Goal: Information Seeking & Learning: Understand process/instructions

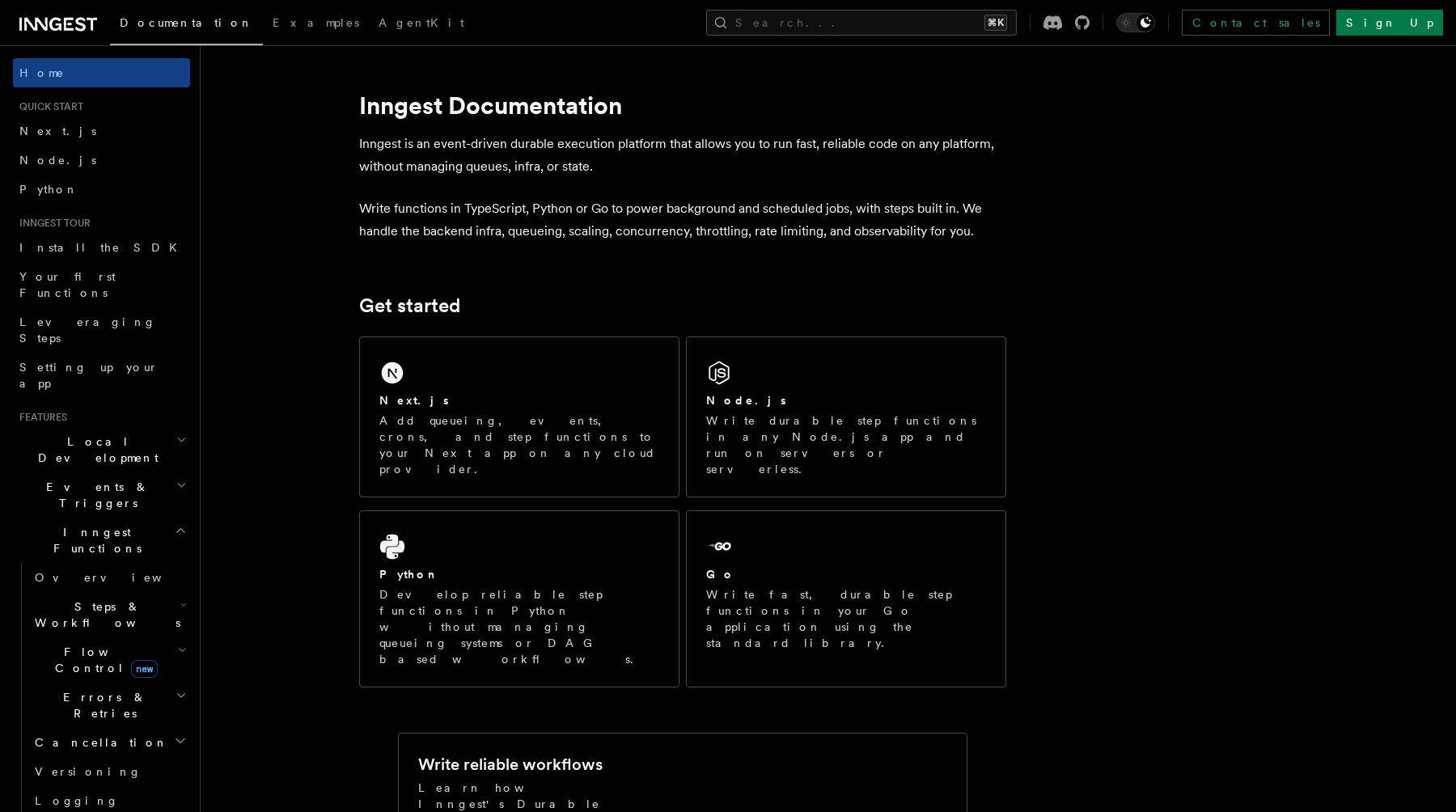
click at [51, 28] on icon at bounding box center [55, 25] width 12 height 13
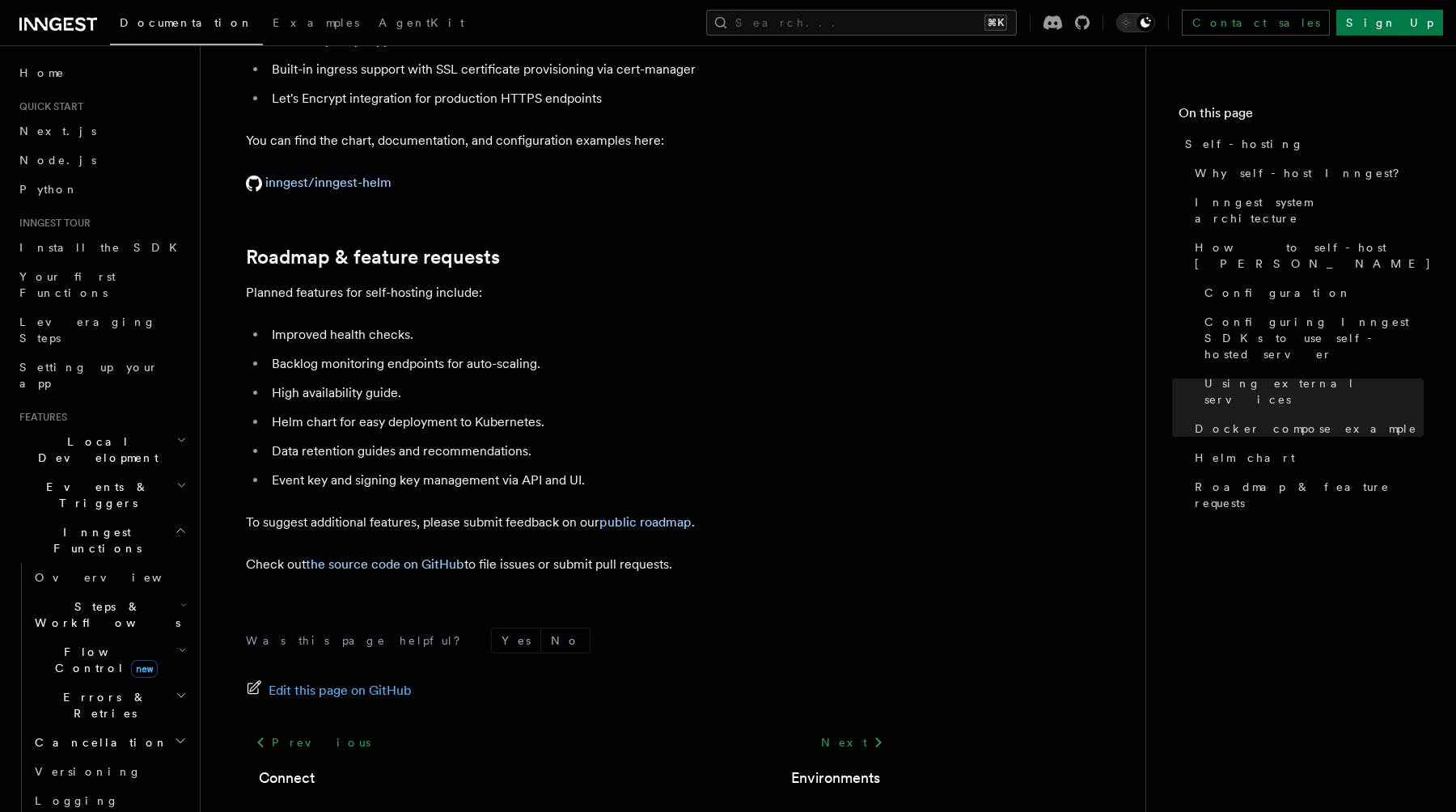
scroll to position [6133, 0]
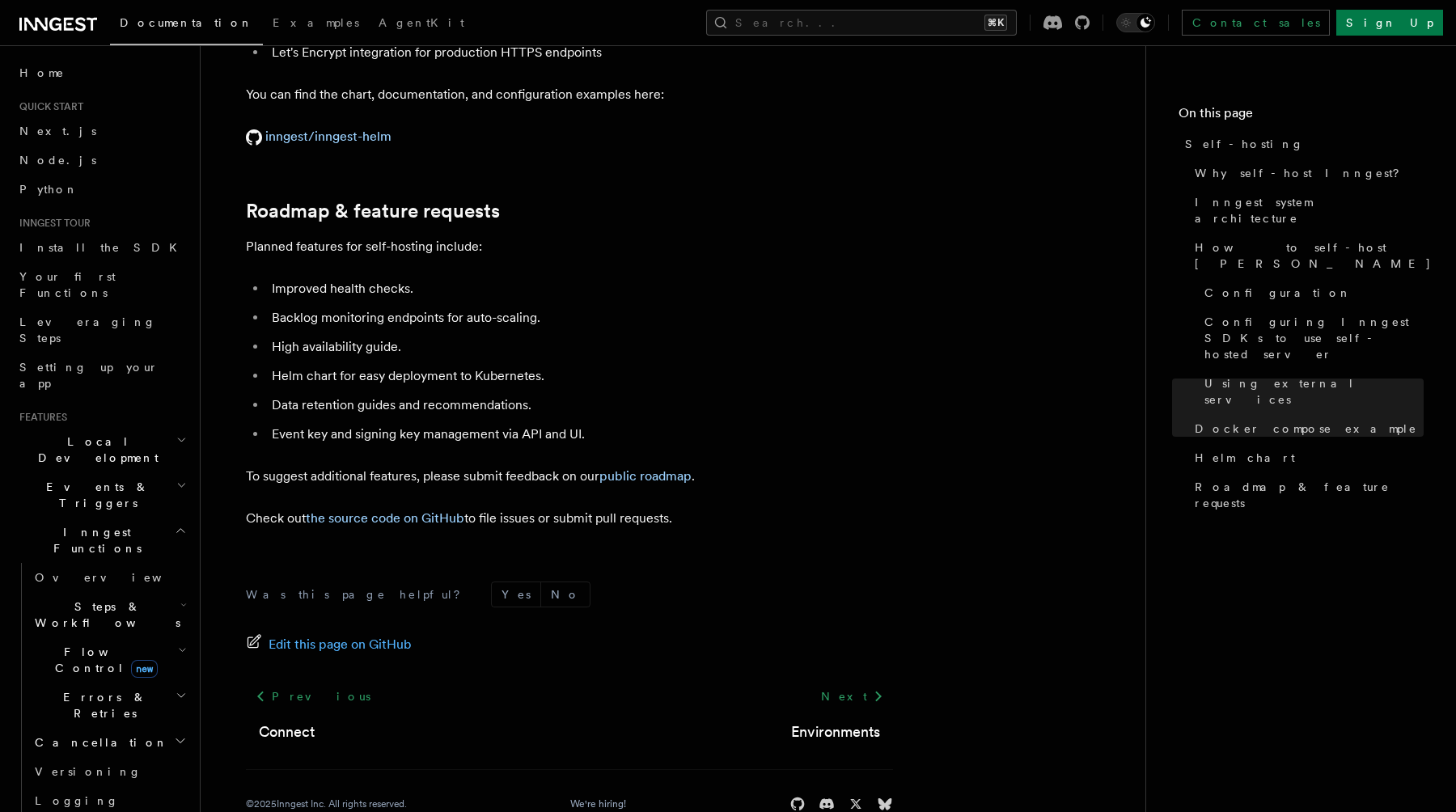
click at [177, 811] on icon "button" at bounding box center [180, 828] width 9 height 4
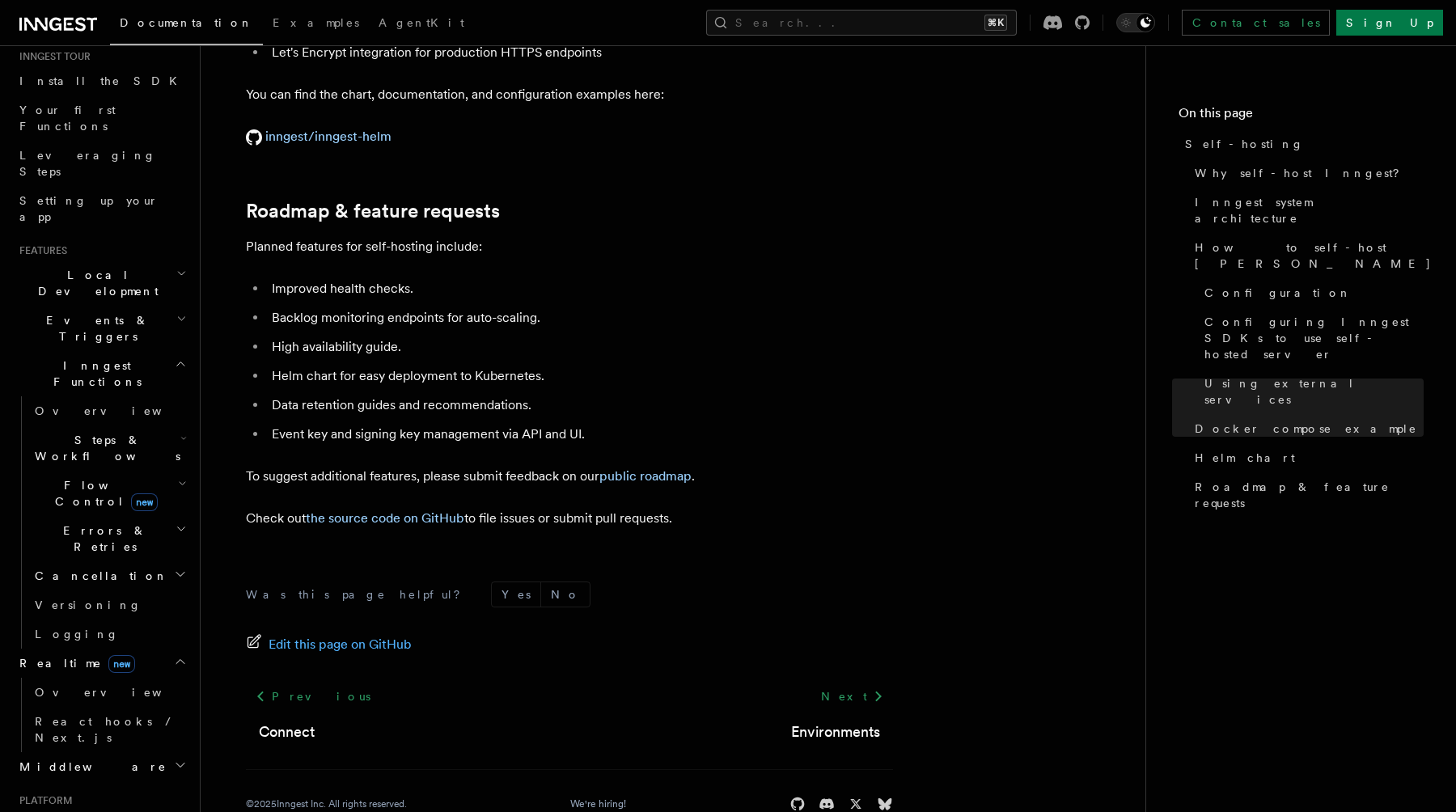
scroll to position [179, 0]
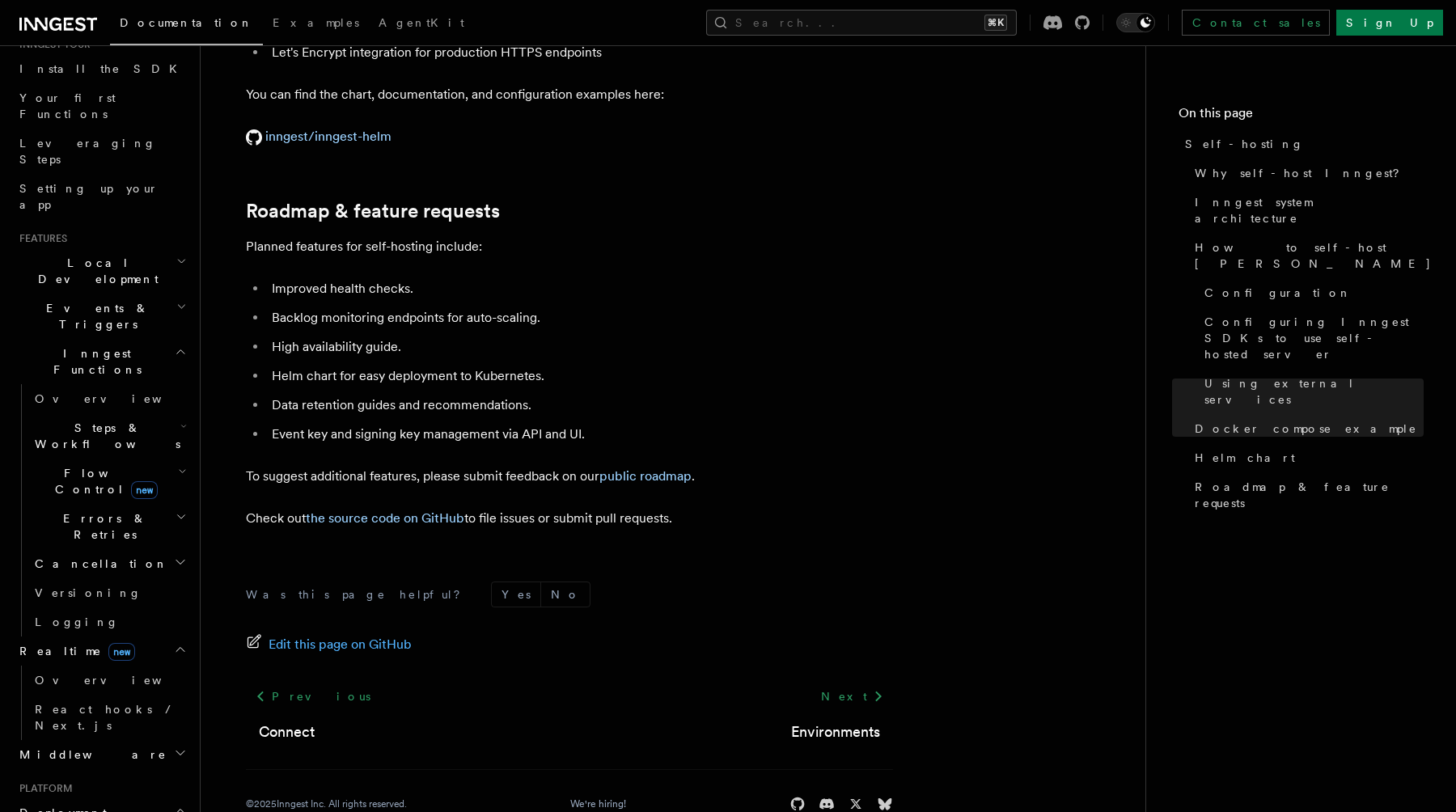
click at [176, 746] on icon "button" at bounding box center [181, 753] width 13 height 13
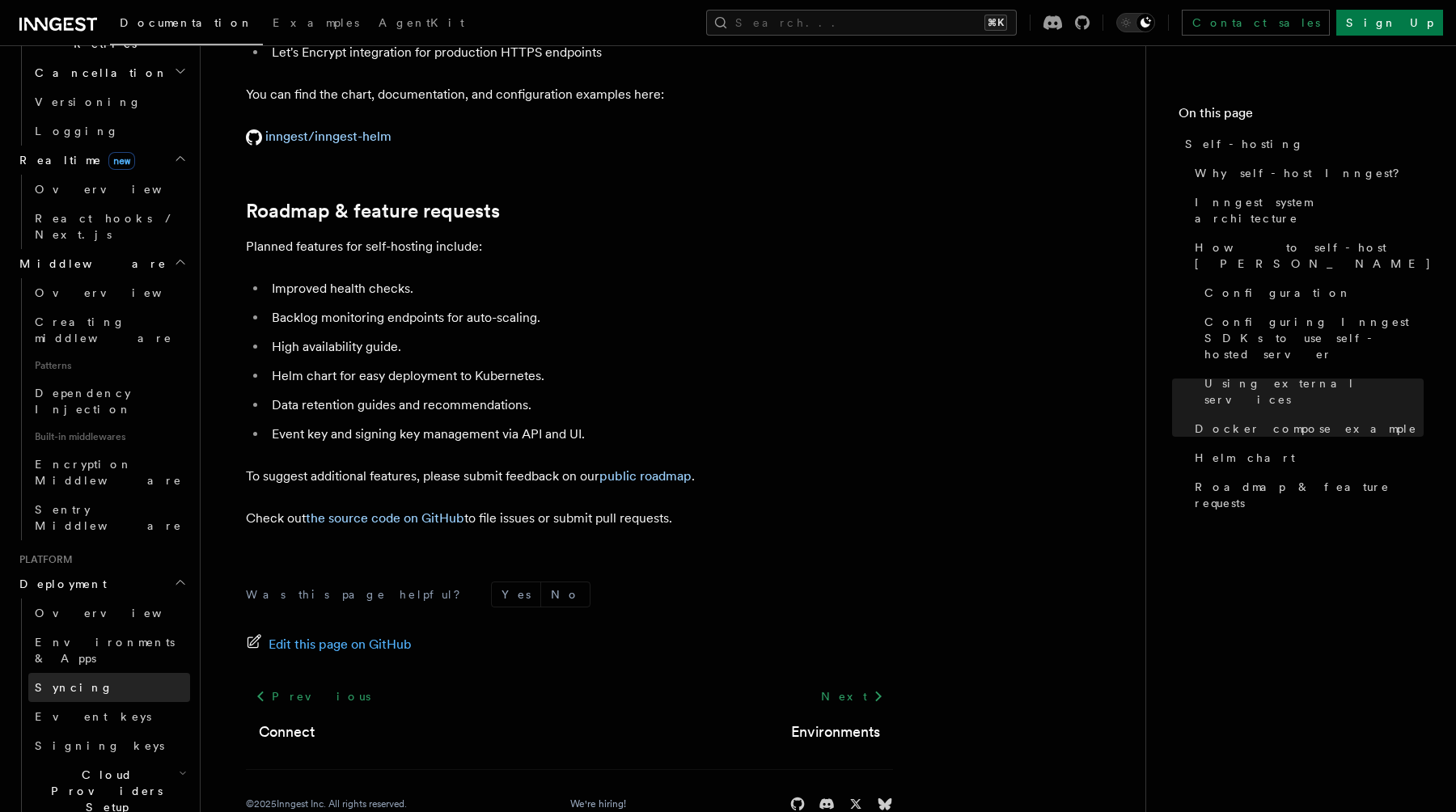
scroll to position [730, 0]
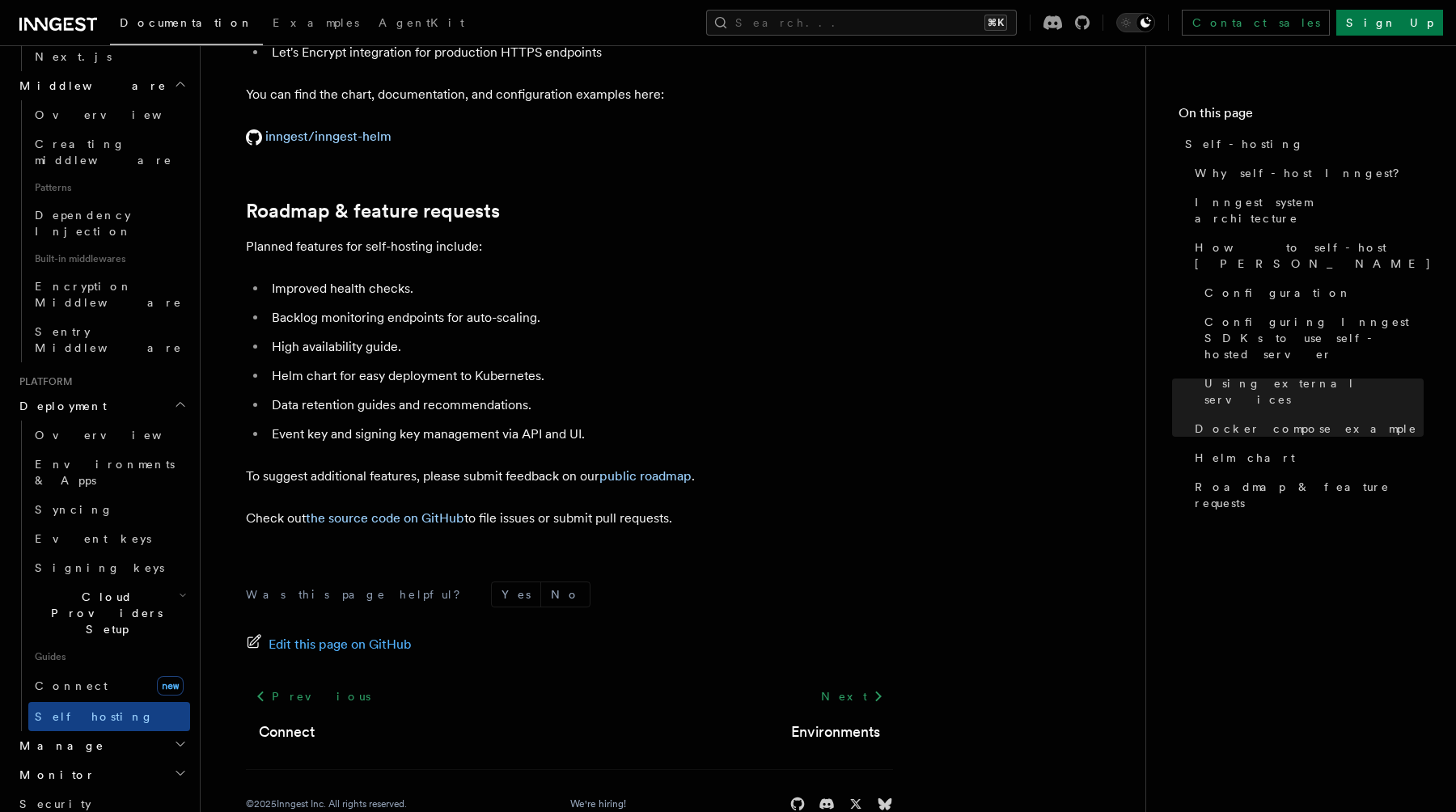
scroll to position [939, 0]
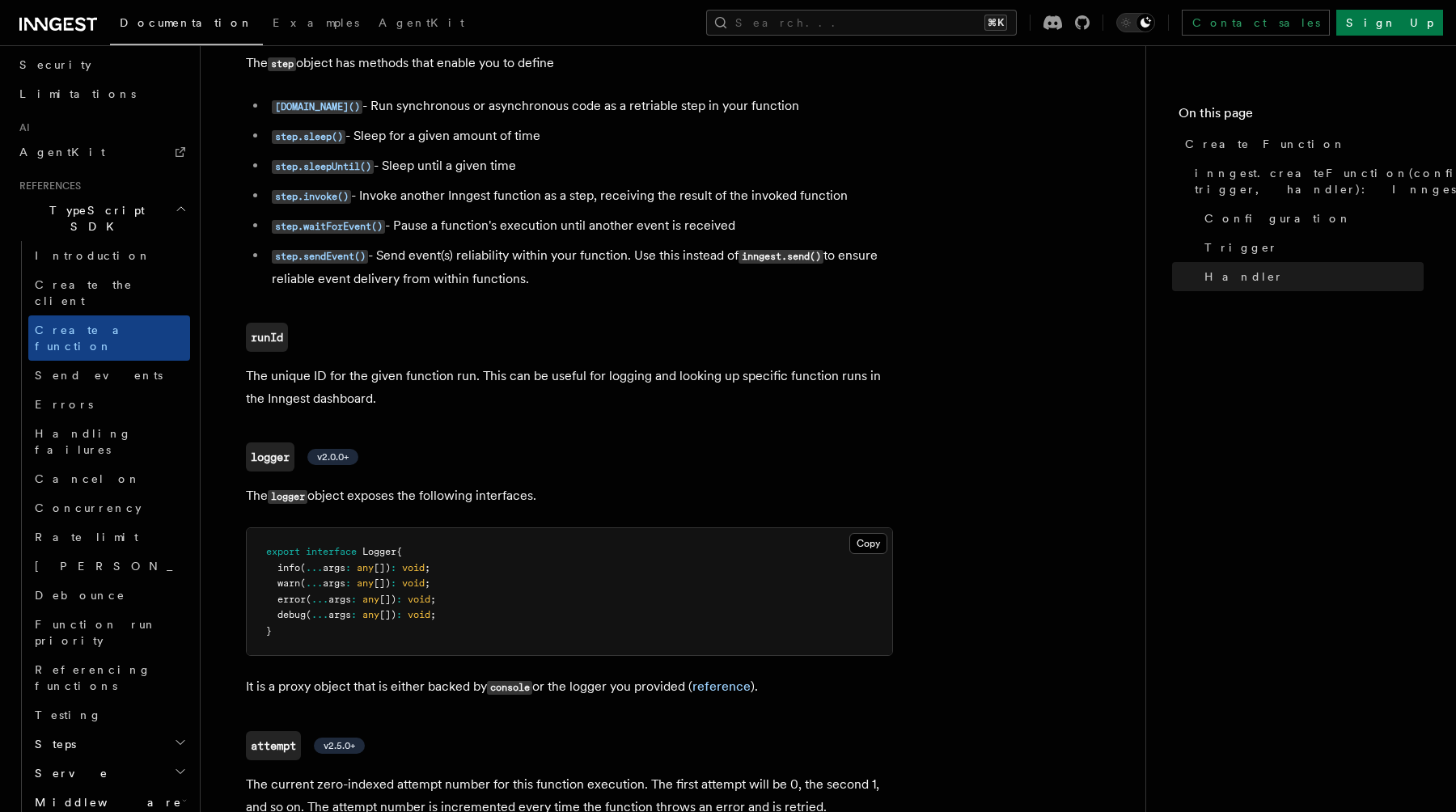
scroll to position [3655, 0]
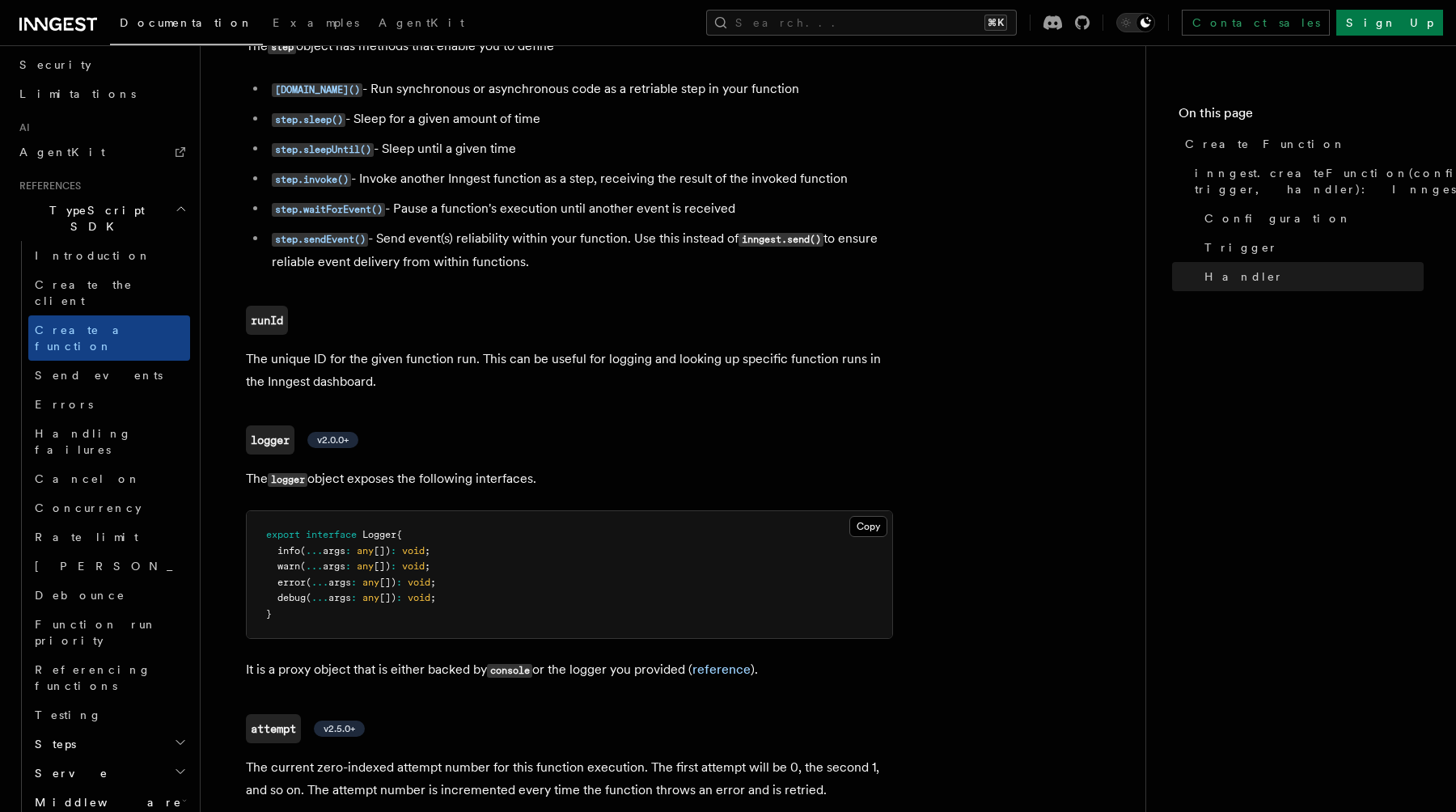
click at [179, 736] on icon "button" at bounding box center [181, 743] width 13 height 13
click at [180, 765] on icon "button" at bounding box center [181, 772] width 13 height 13
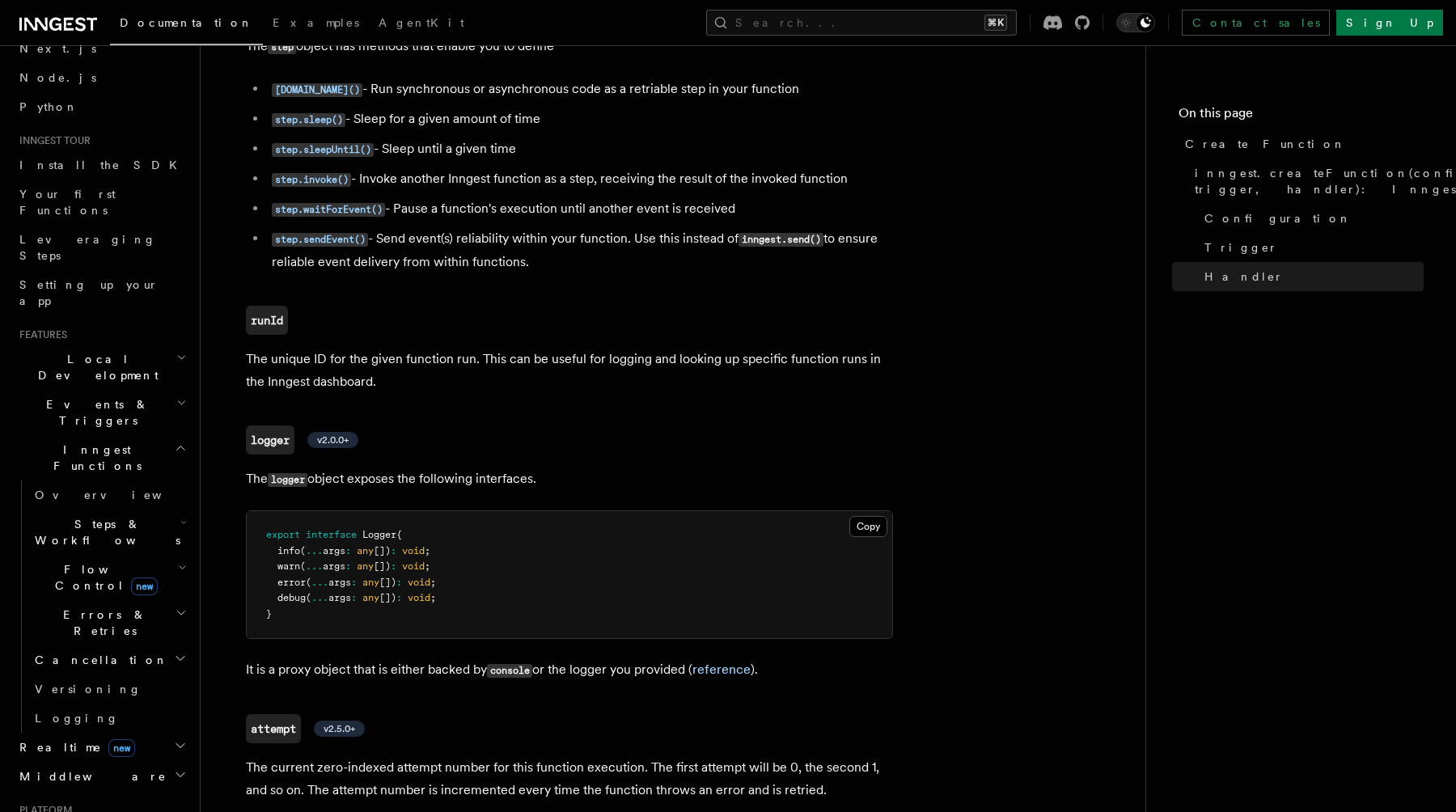
scroll to position [68, 0]
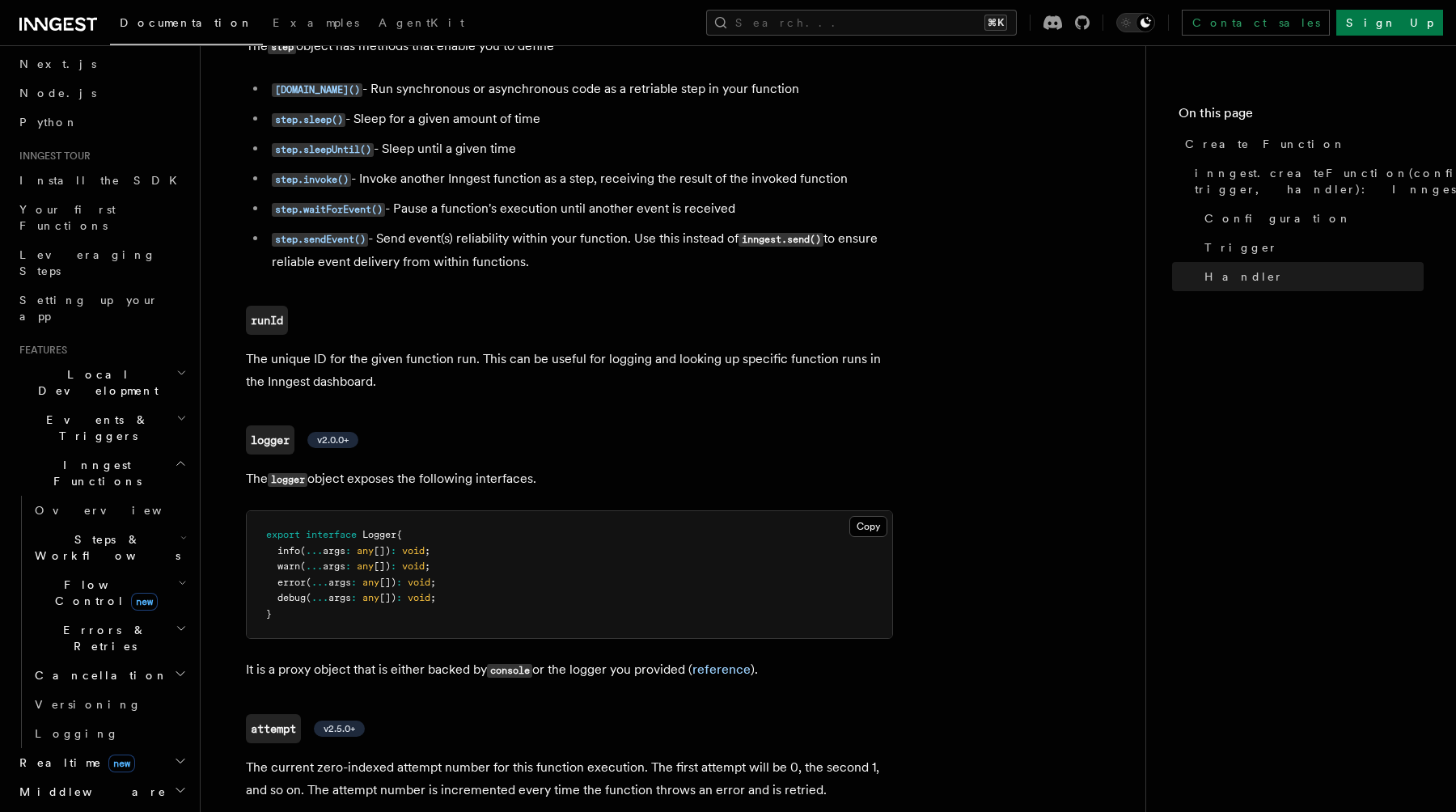
click at [177, 412] on icon "button" at bounding box center [181, 418] width 10 height 13
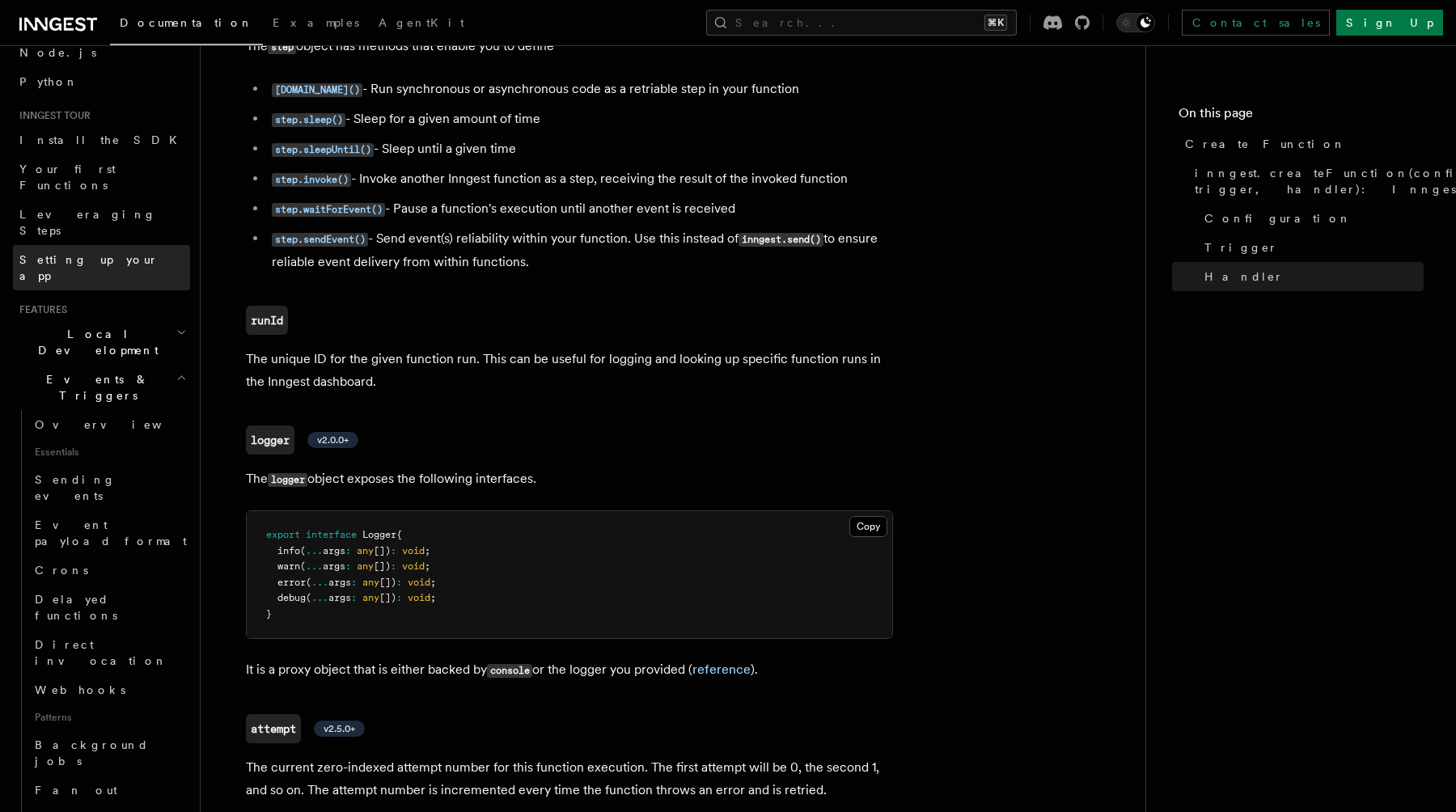
scroll to position [94, 0]
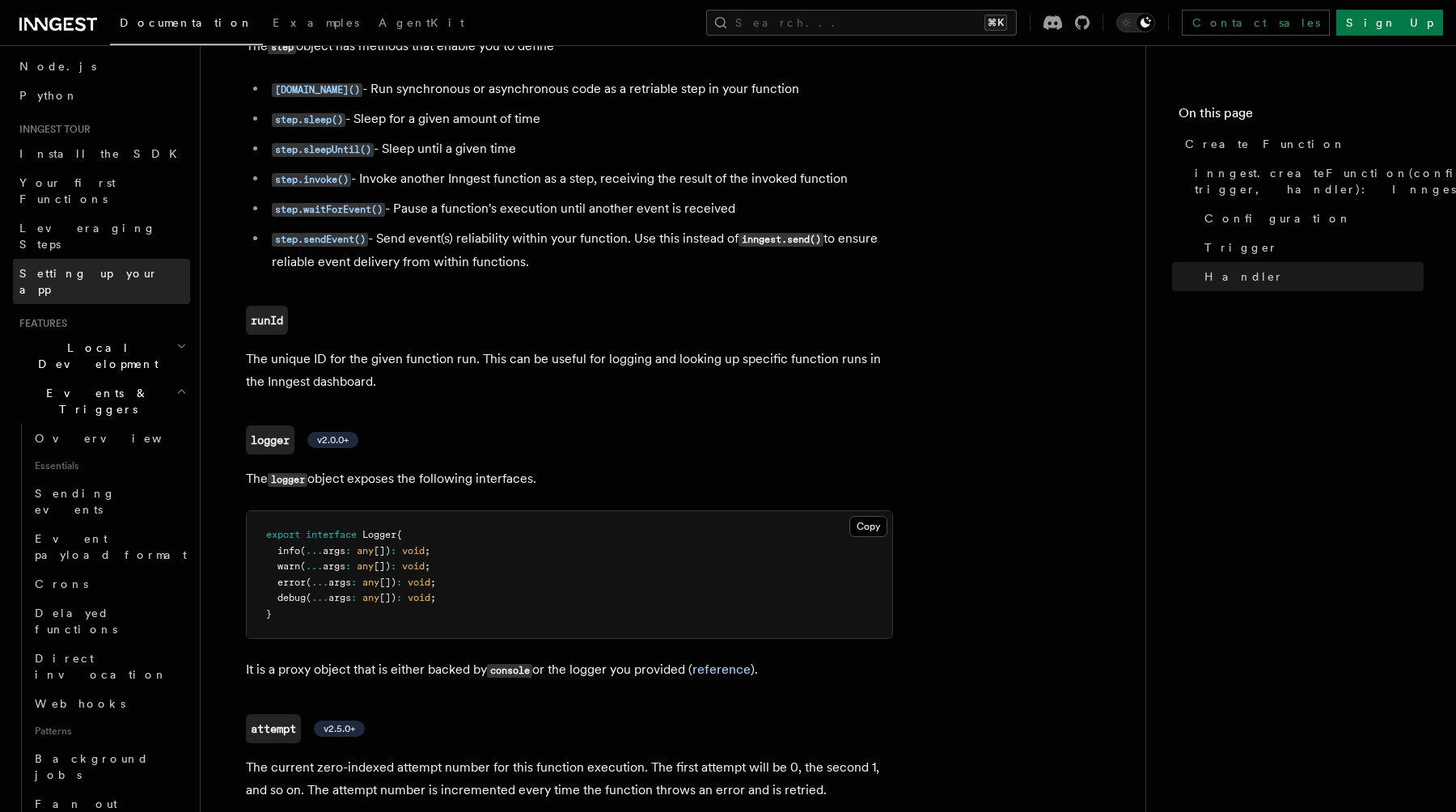
click at [104, 267] on span "Setting up your app" at bounding box center [88, 281] width 139 height 29
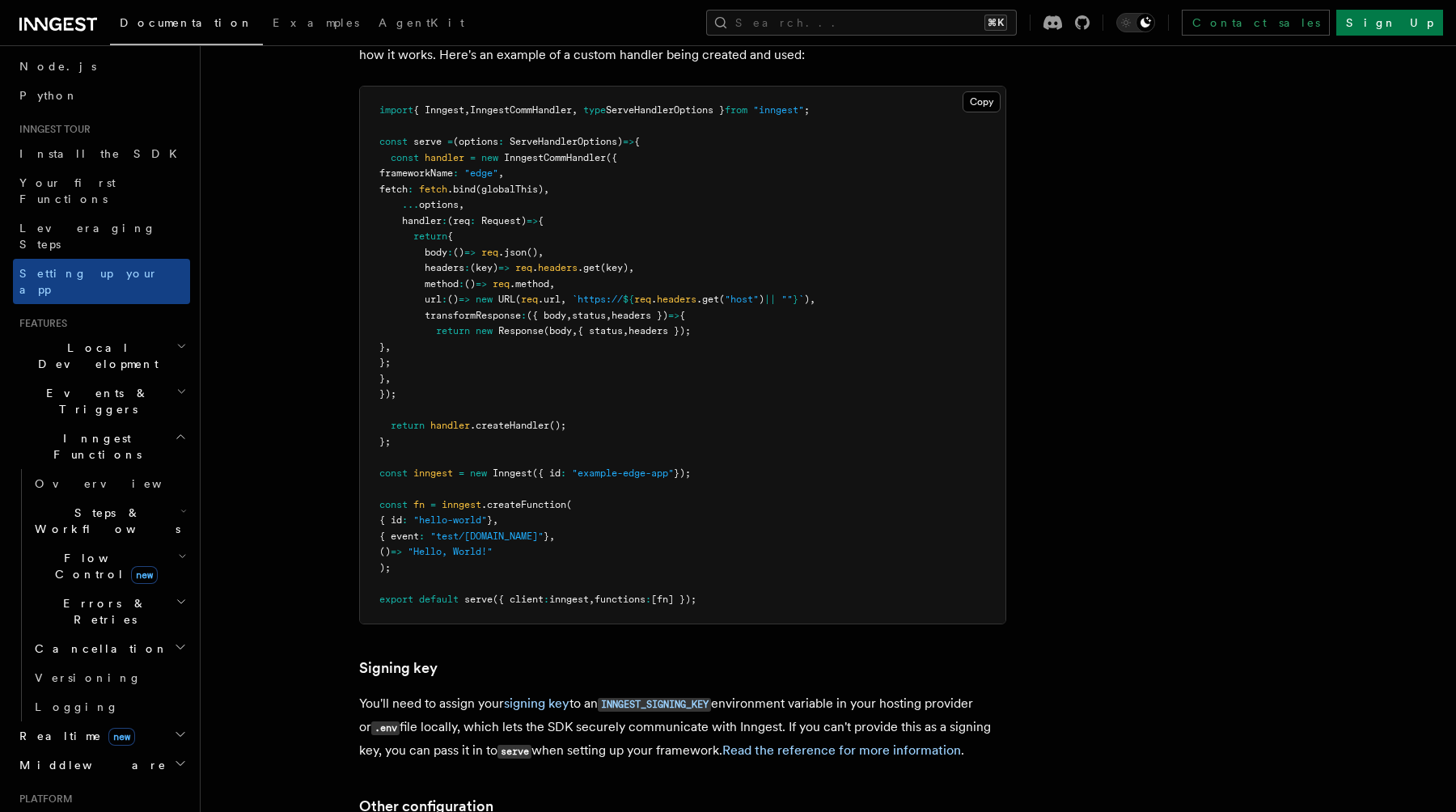
scroll to position [13686, 0]
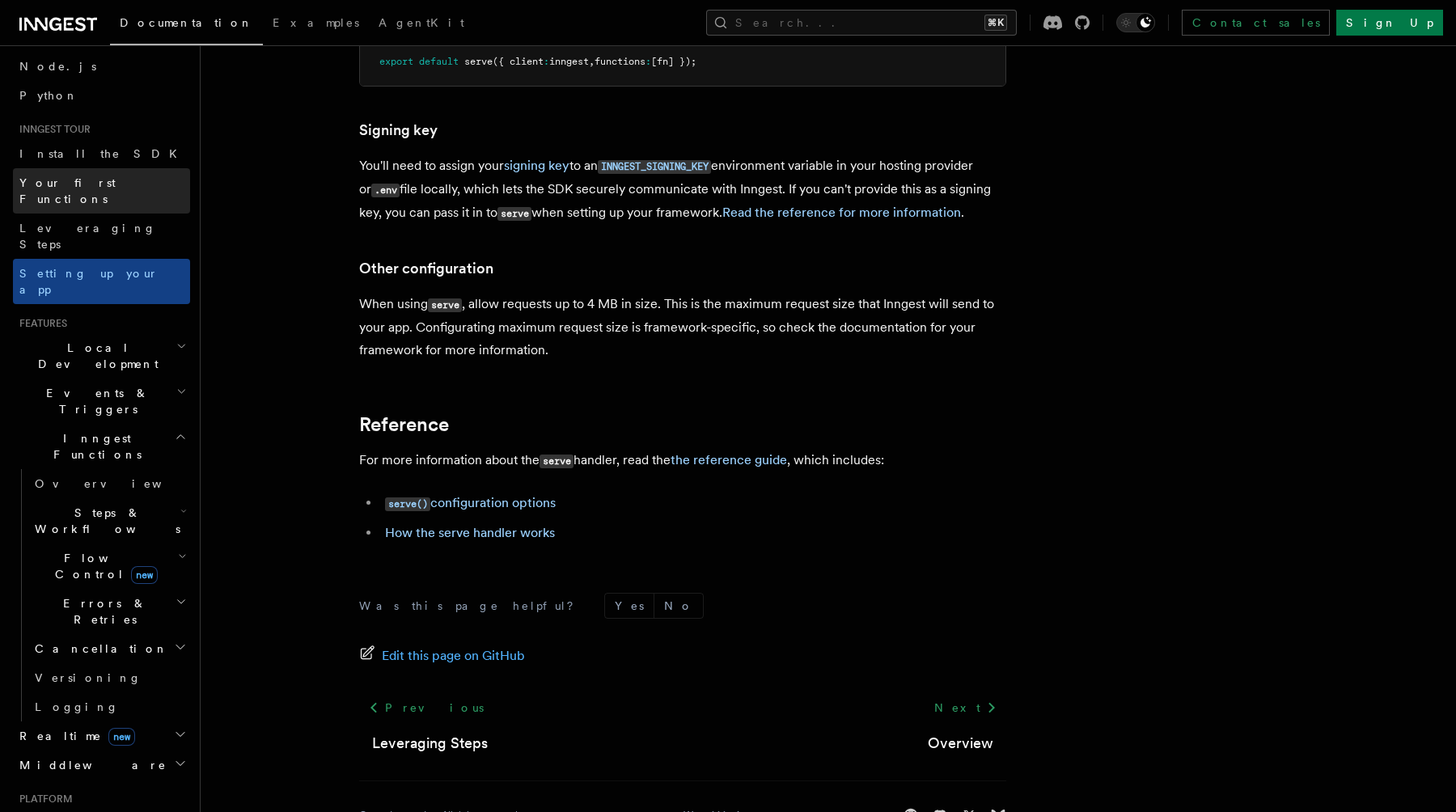
click at [106, 170] on link "Your first Functions" at bounding box center [102, 191] width 177 height 46
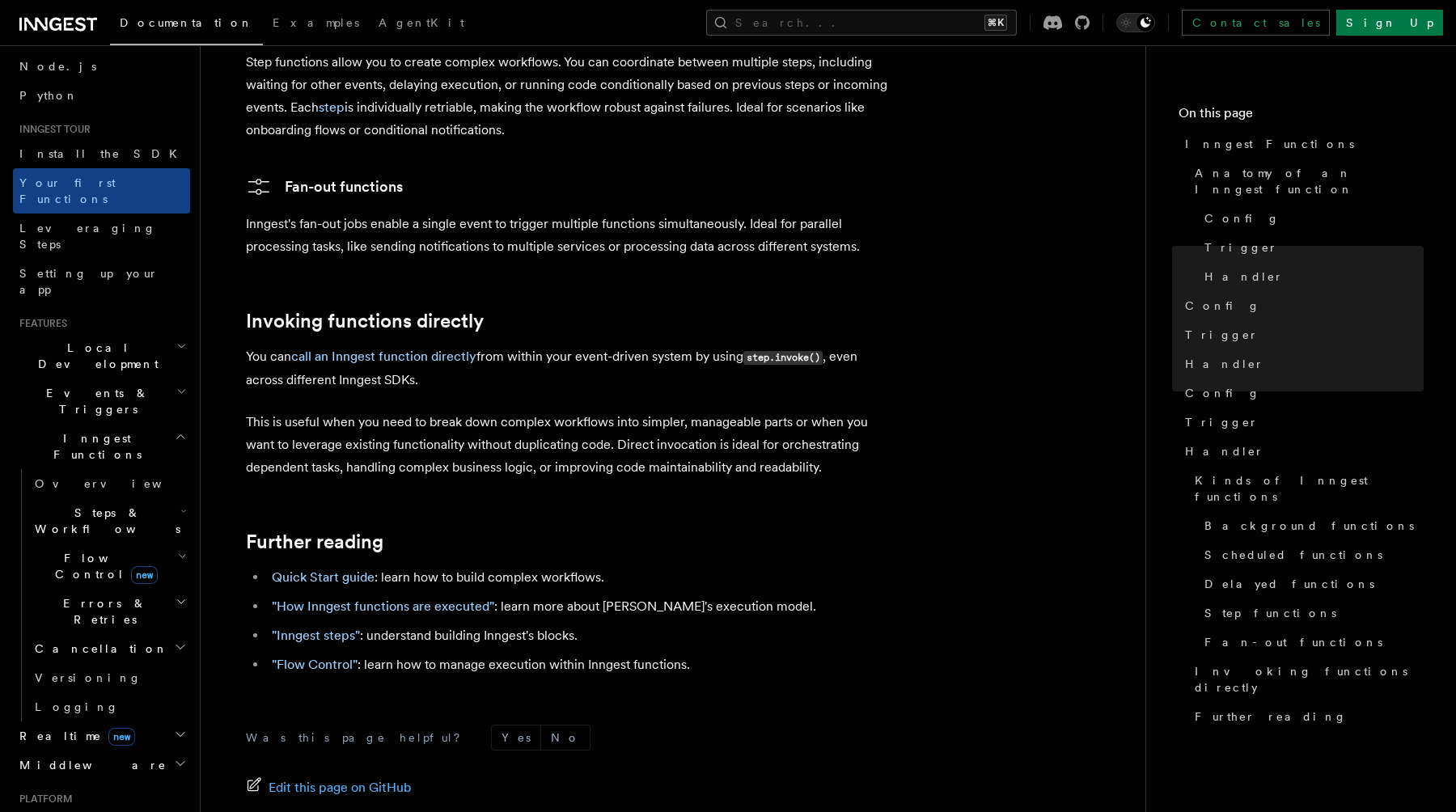
scroll to position [3157, 0]
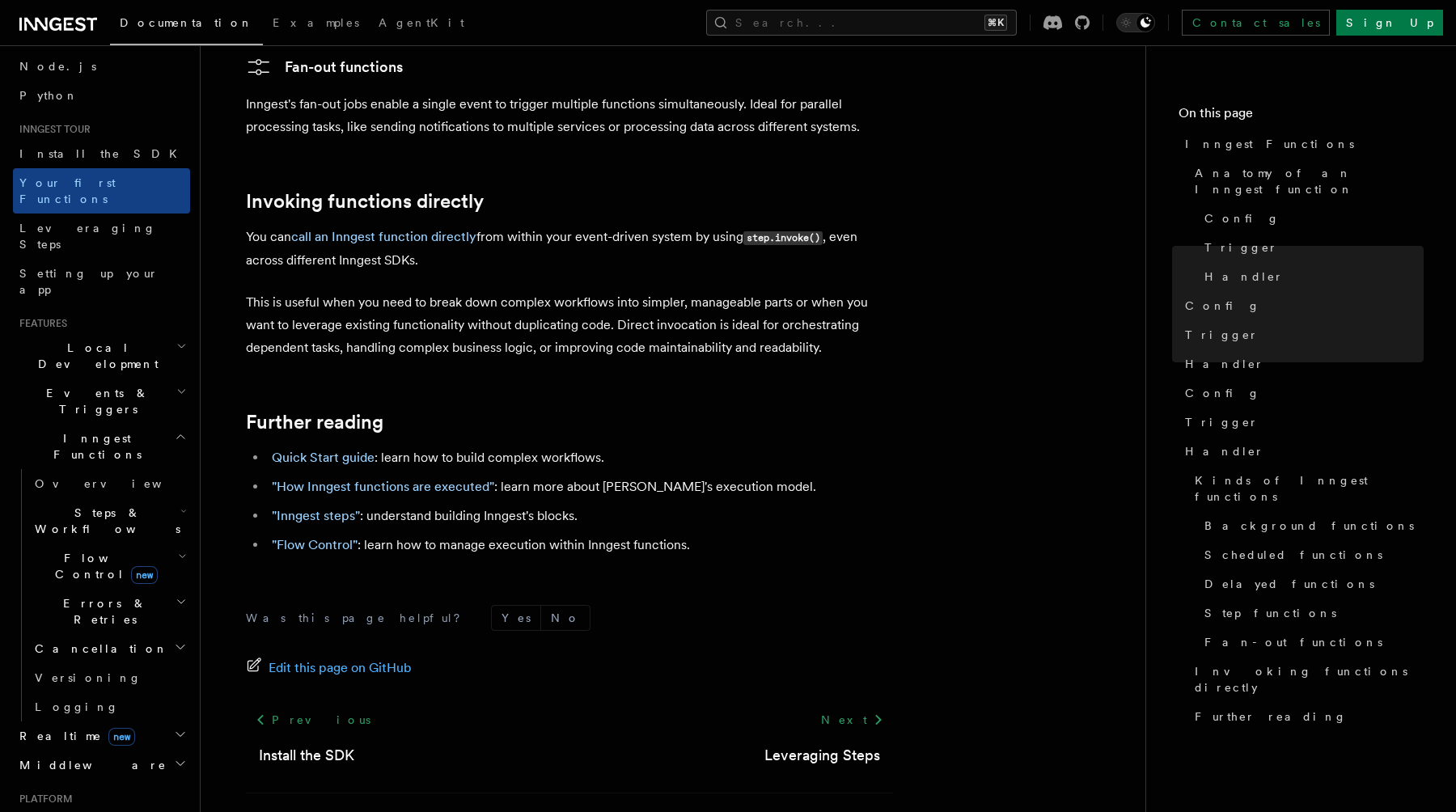
click at [170, 333] on h2 "Local Development" at bounding box center [102, 356] width 177 height 46
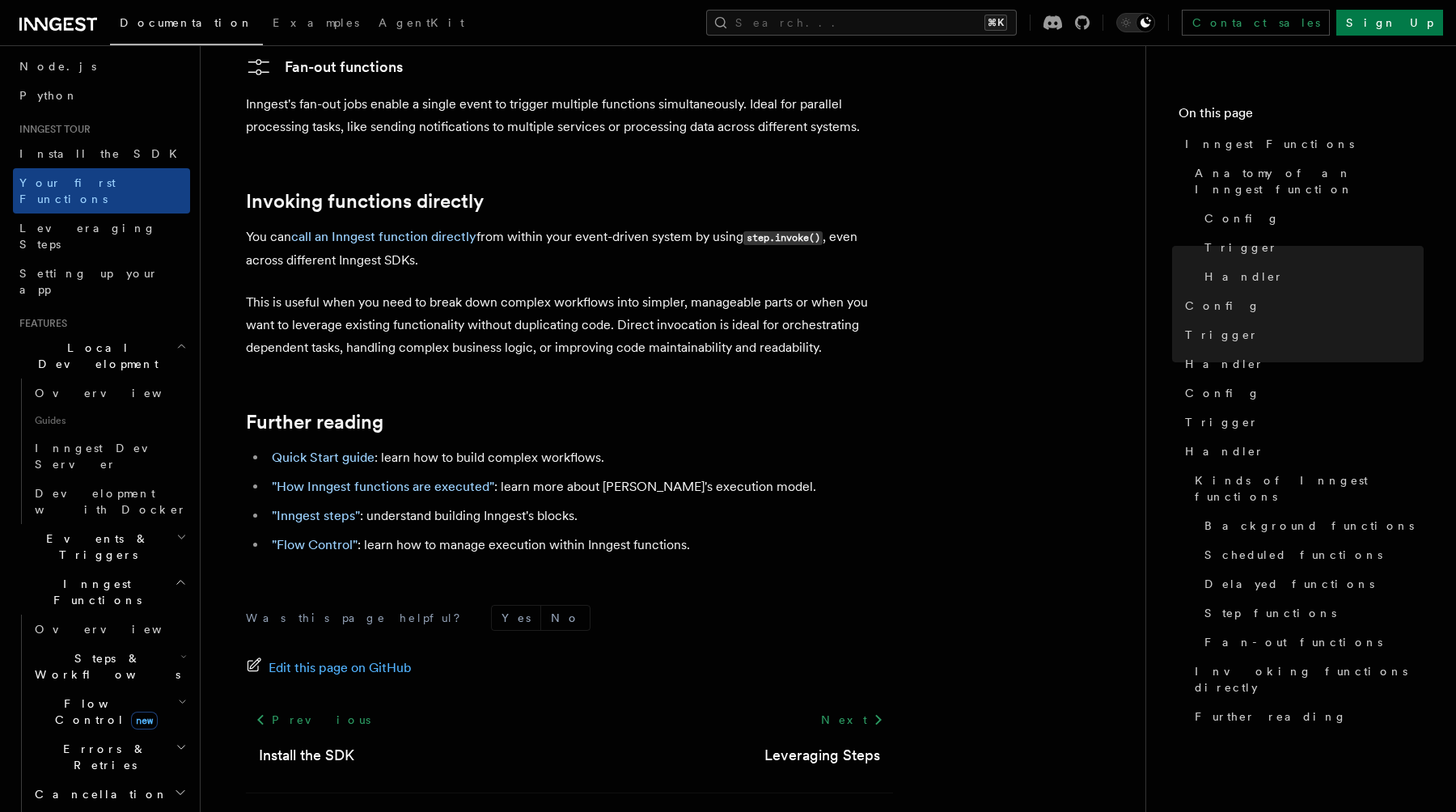
click at [170, 333] on h2 "Local Development" at bounding box center [102, 356] width 177 height 46
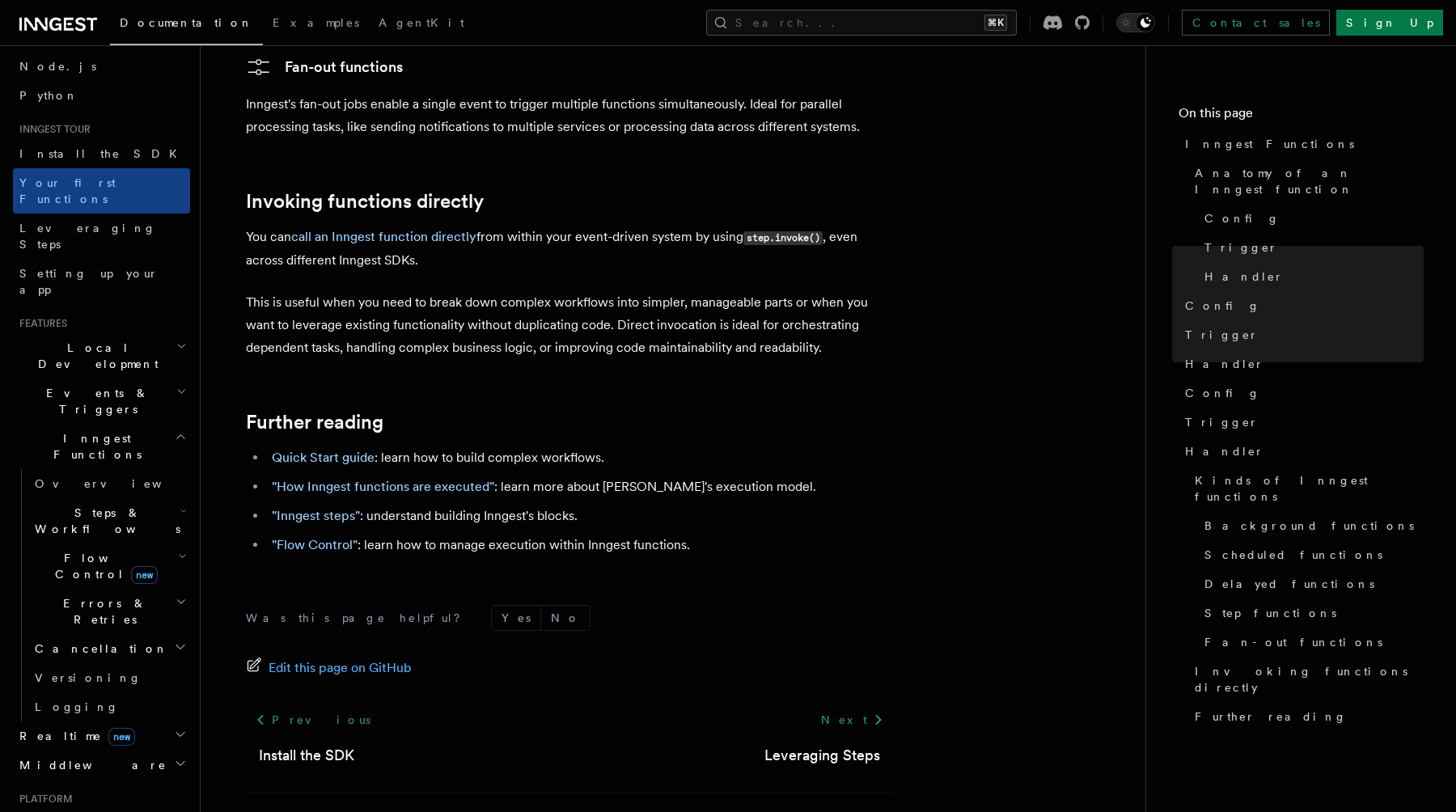
click at [176, 385] on icon "button" at bounding box center [181, 392] width 10 height 13
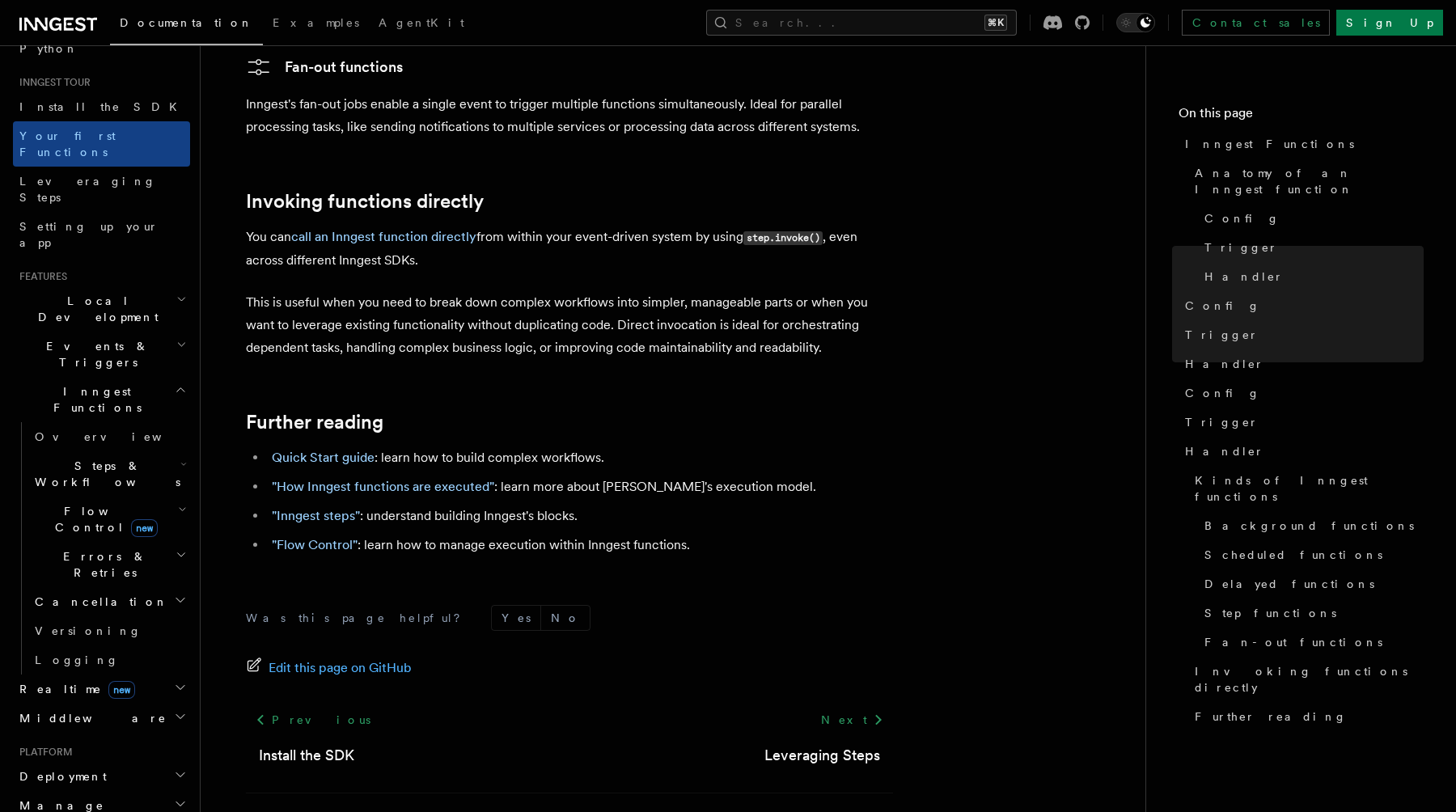
scroll to position [146, 0]
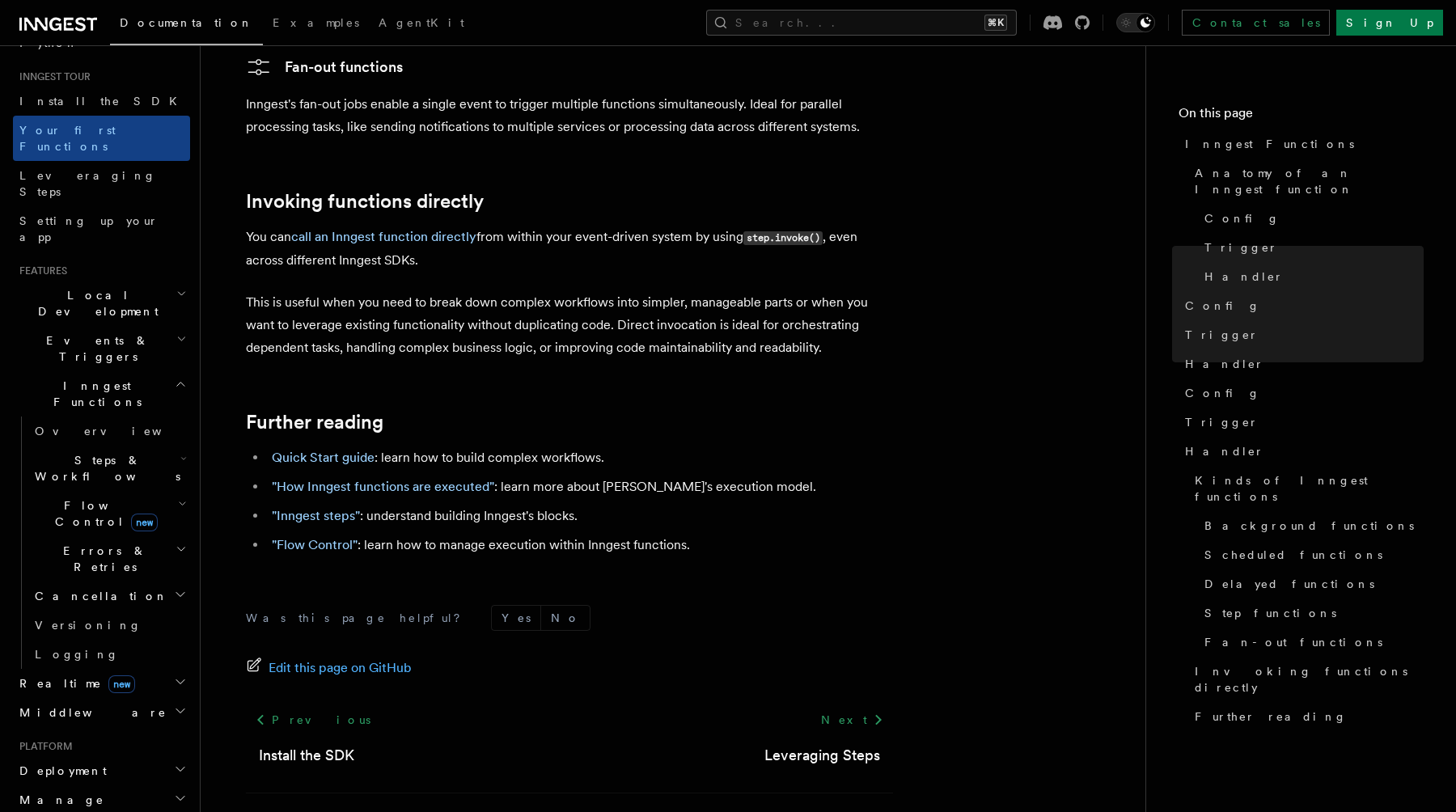
click at [177, 543] on icon "button" at bounding box center [182, 550] width 11 height 13
click at [178, 497] on icon "button" at bounding box center [182, 504] width 9 height 13
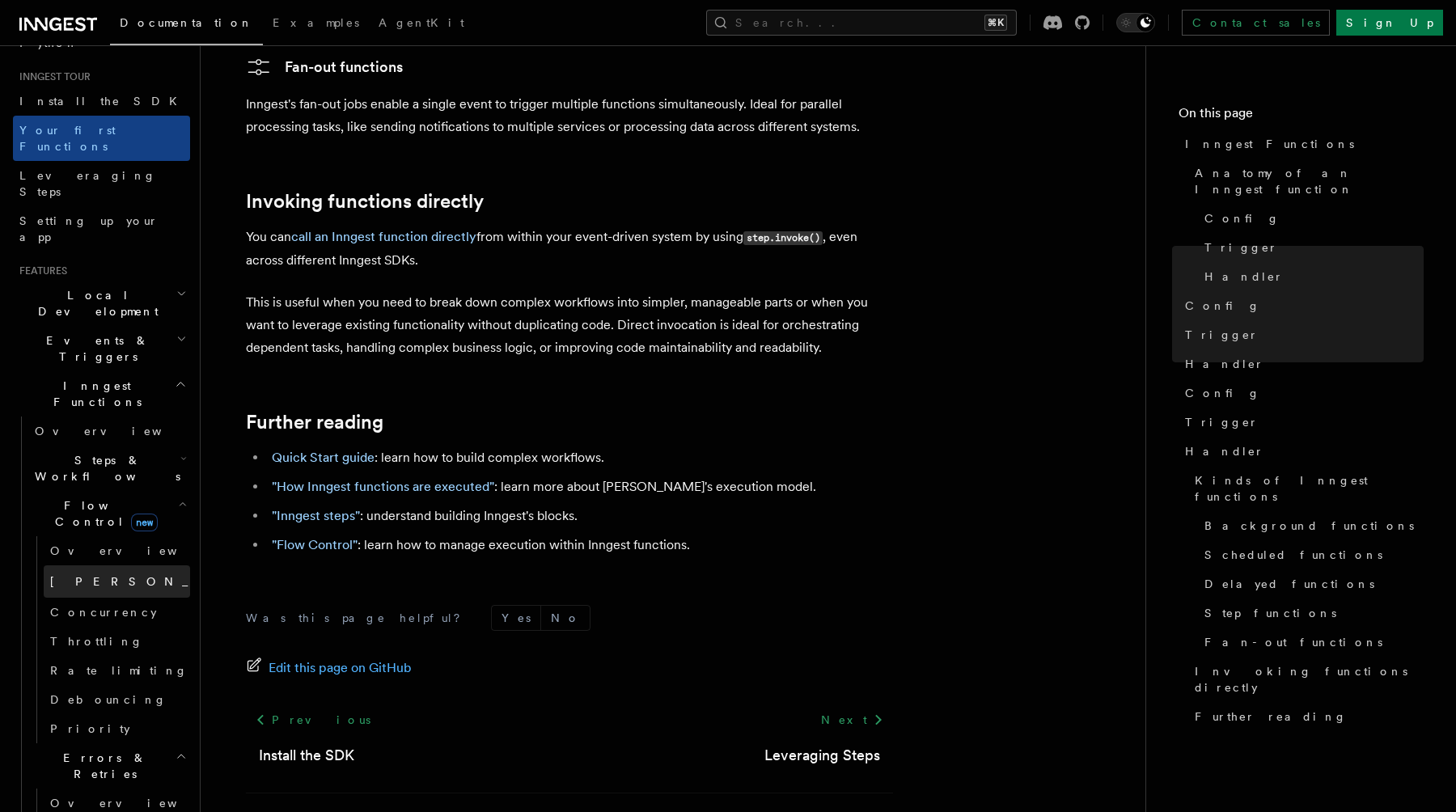
click at [114, 566] on link "[PERSON_NAME] new" at bounding box center [117, 582] width 146 height 32
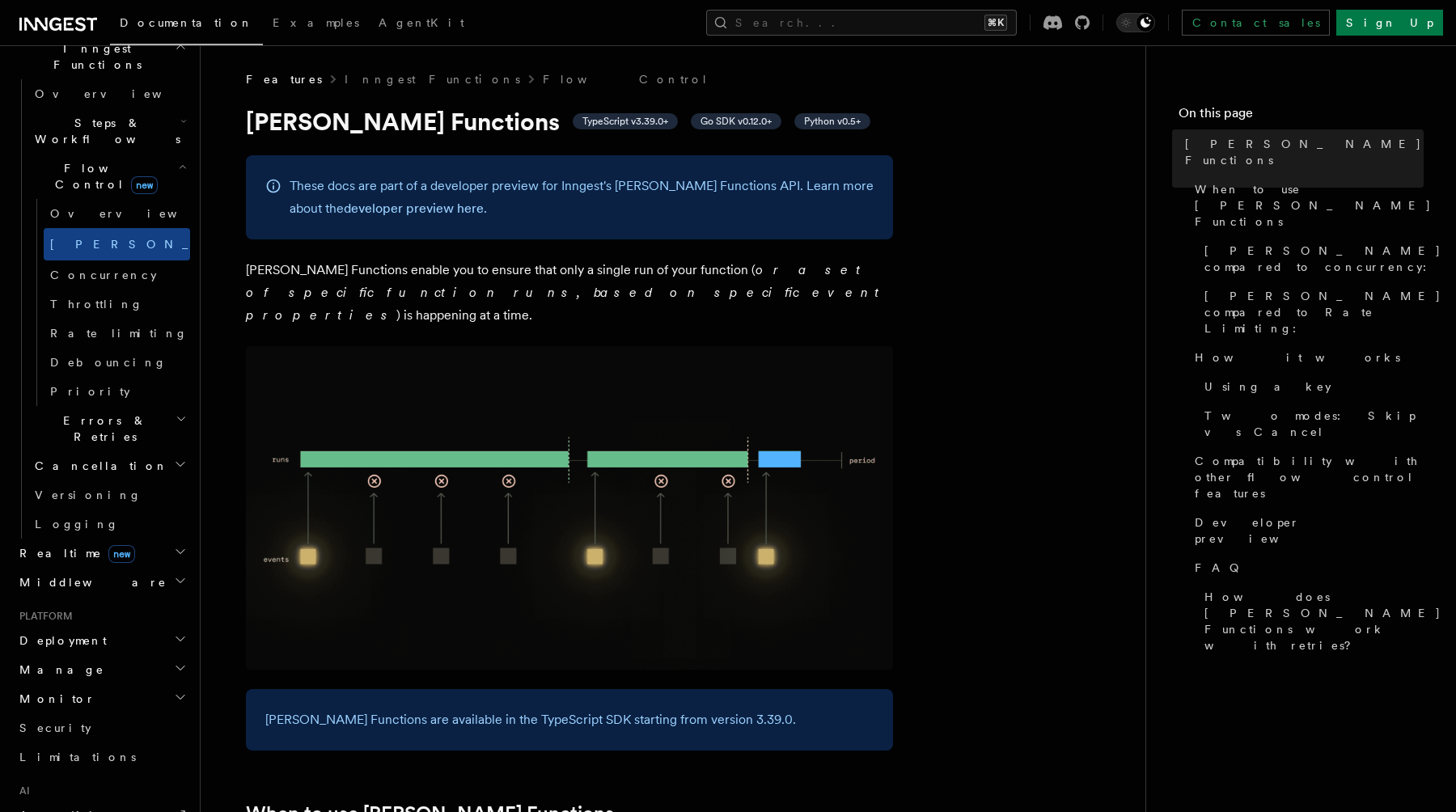
scroll to position [516, 0]
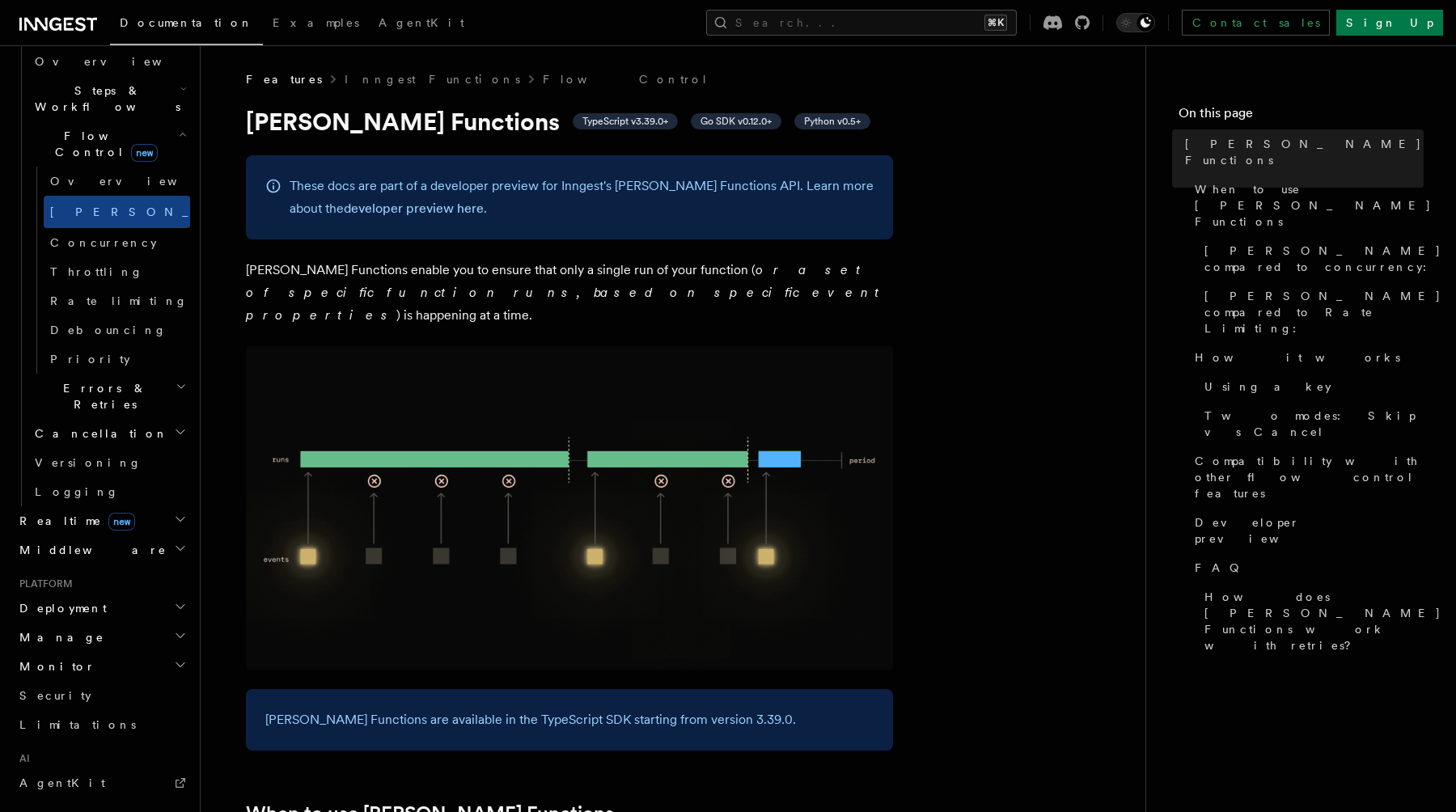
click at [172, 623] on h2 "Manage" at bounding box center [102, 637] width 177 height 29
click at [178, 605] on icon "button" at bounding box center [180, 607] width 9 height 4
